Goal: Check status: Check status

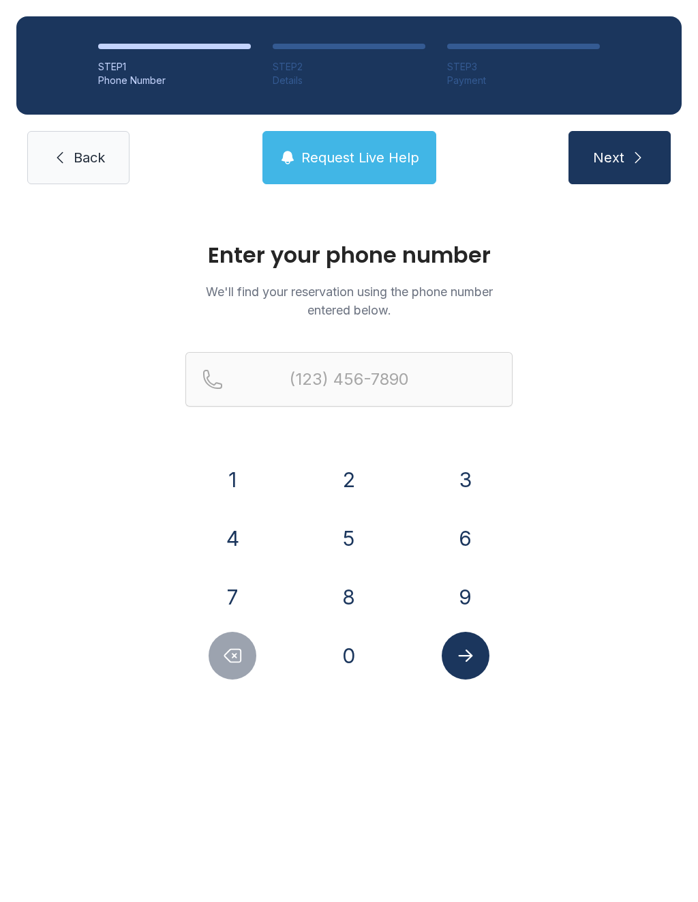
click at [351, 478] on button "2" at bounding box center [349, 480] width 48 height 48
click at [351, 526] on button "5" at bounding box center [349, 538] width 48 height 48
click at [473, 523] on button "6" at bounding box center [466, 538] width 48 height 48
click at [237, 533] on button "4" at bounding box center [233, 538] width 48 height 48
click at [475, 470] on button "3" at bounding box center [466, 480] width 48 height 48
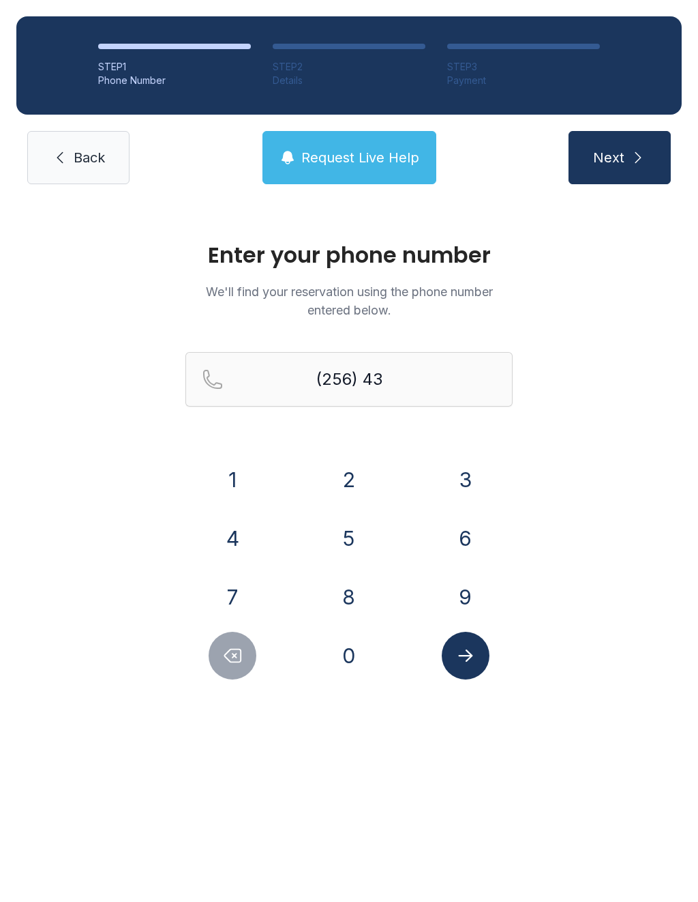
click at [233, 475] on button "1" at bounding box center [233, 480] width 48 height 48
click at [237, 535] on button "4" at bounding box center [233, 538] width 48 height 48
click at [248, 479] on button "1" at bounding box center [233, 480] width 48 height 48
click at [345, 469] on button "2" at bounding box center [349, 480] width 48 height 48
click at [359, 526] on button "5" at bounding box center [349, 538] width 48 height 48
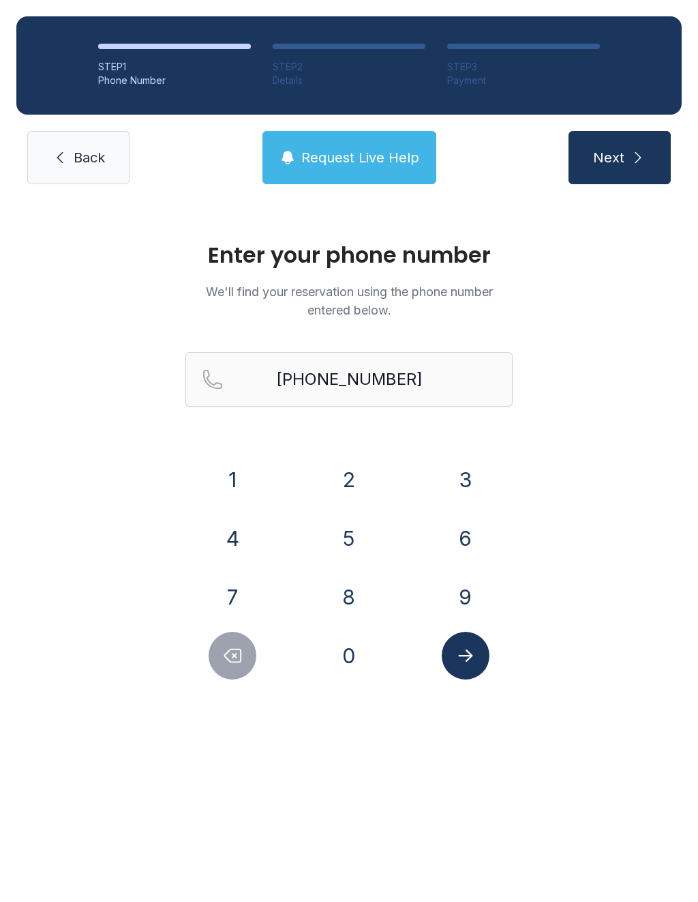
click at [482, 660] on button "Submit lookup form" at bounding box center [466, 656] width 48 height 48
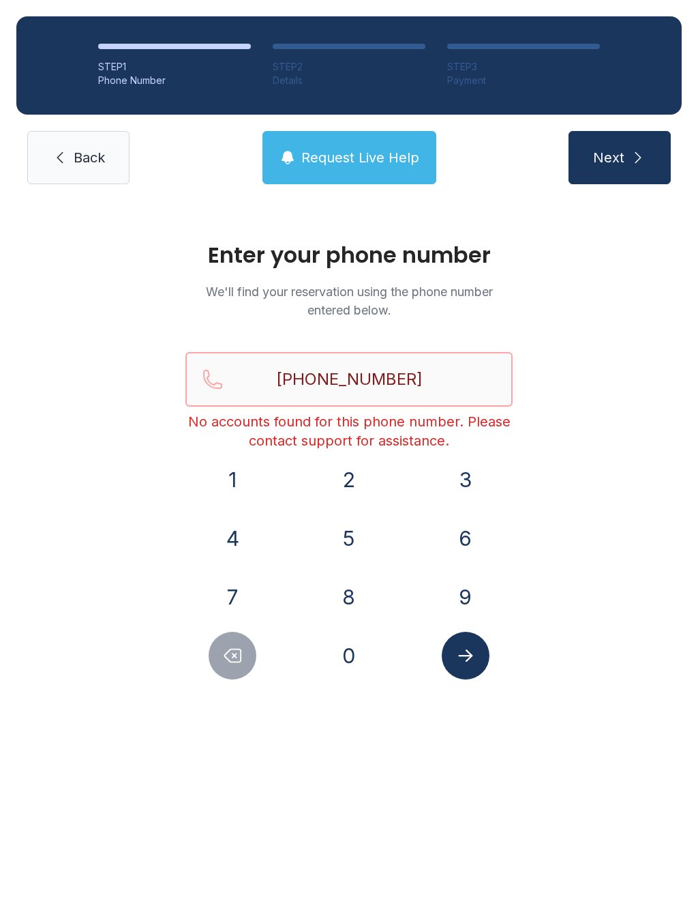
click at [439, 376] on input "[PHONE_NUMBER]" at bounding box center [348, 379] width 327 height 55
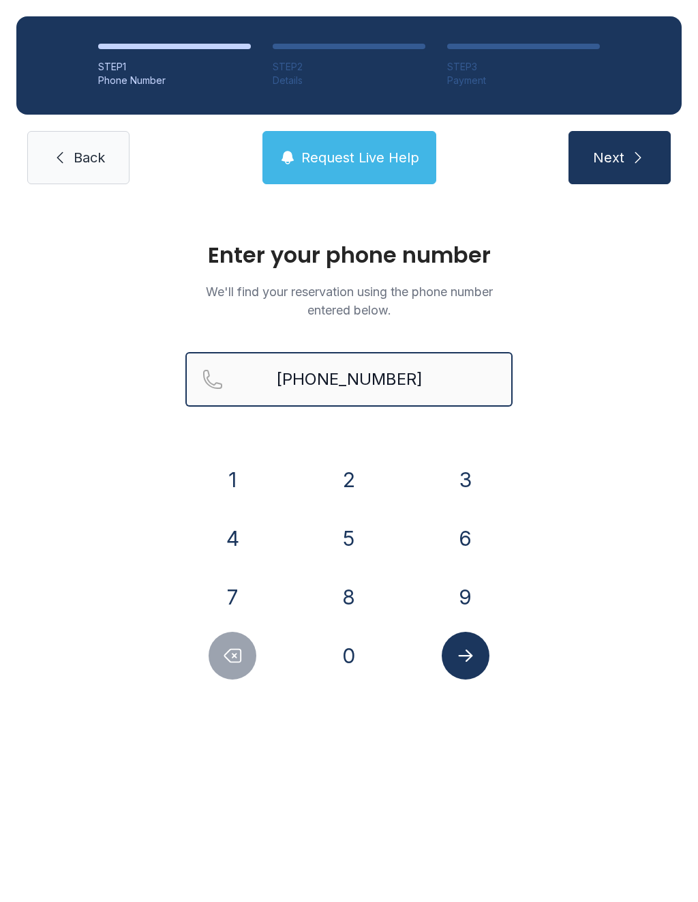
type input "[PHONE_NUMBER]"
click at [619, 158] on button "Next" at bounding box center [620, 157] width 102 height 53
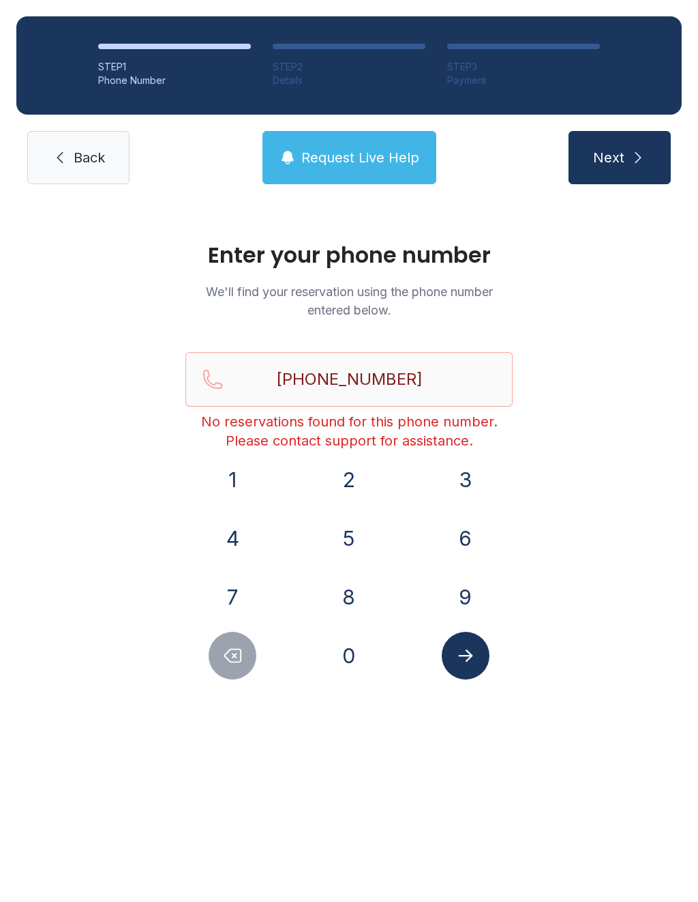
click at [95, 155] on span "Back" at bounding box center [89, 157] width 31 height 19
